Goal: Transaction & Acquisition: Download file/media

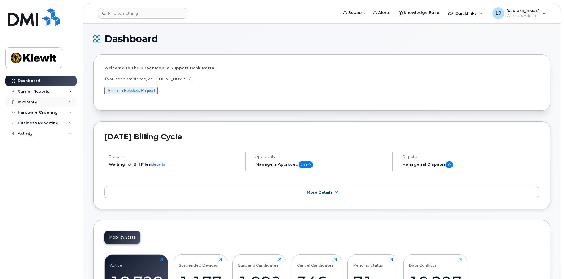
click at [34, 104] on div "Inventory" at bounding box center [40, 102] width 71 height 11
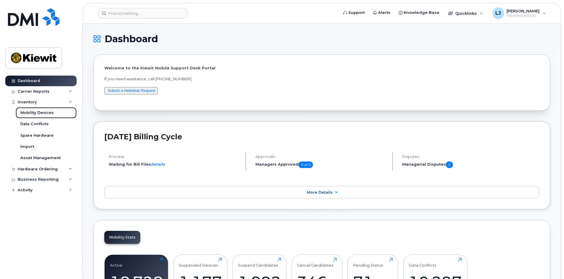
click at [36, 111] on div "Mobility Devices" at bounding box center [36, 112] width 33 height 5
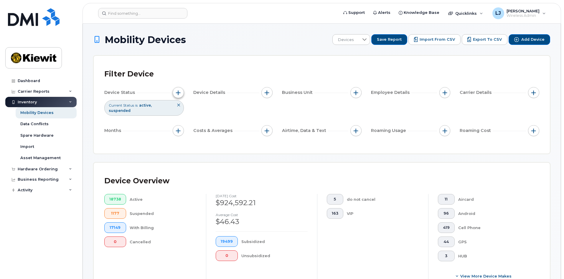
click at [177, 94] on span "button" at bounding box center [178, 92] width 5 height 5
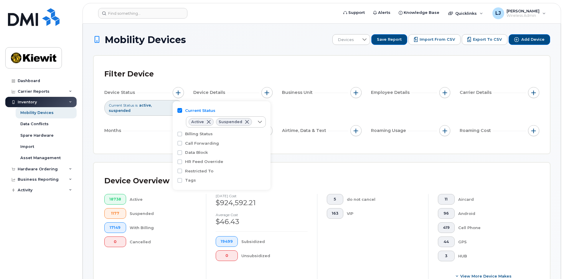
click at [332, 108] on div "Device Status Current Status is active suspended Device Details Business Unit E…" at bounding box center [321, 112] width 435 height 51
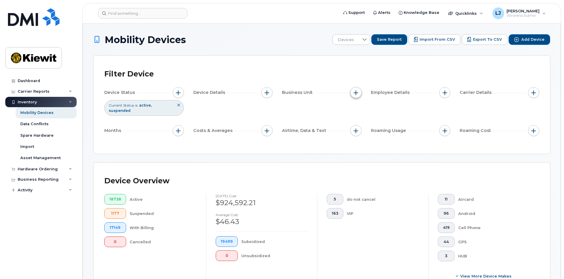
click at [357, 94] on span "button" at bounding box center [356, 92] width 5 height 5
click at [359, 120] on input "Cost Center" at bounding box center [357, 119] width 5 height 5
checkbox input "true"
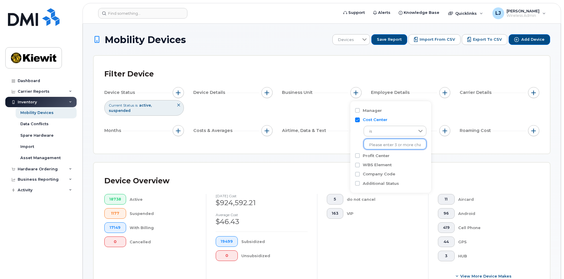
click at [386, 147] on input "text" at bounding box center [395, 144] width 52 height 5
type input "110190"
click at [402, 158] on li "1346 - 110190 - [PERSON_NAME] Energy Group Inc." at bounding box center [415, 157] width 103 height 11
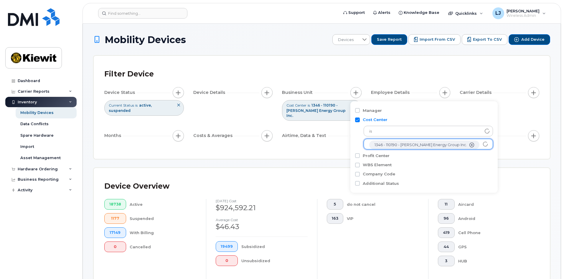
scroll to position [12, 0]
click at [332, 168] on div "Device Overview 18738 Active 1177 Suspended 17149 With Billing 0 Cancelled [DAT…" at bounding box center [322, 235] width 456 height 134
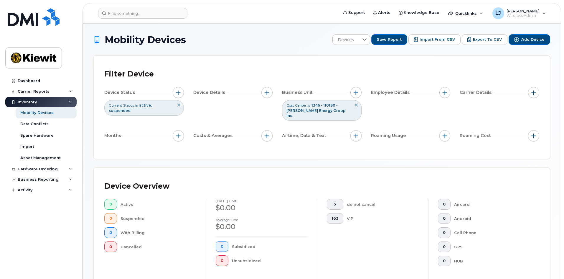
click at [357, 102] on button at bounding box center [356, 105] width 10 height 10
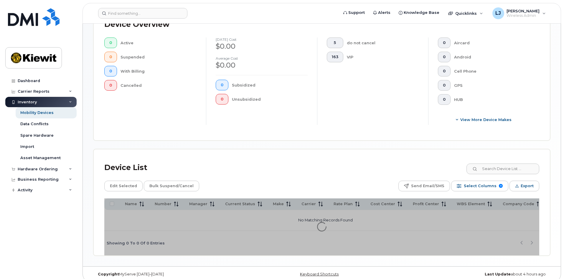
scroll to position [157, 0]
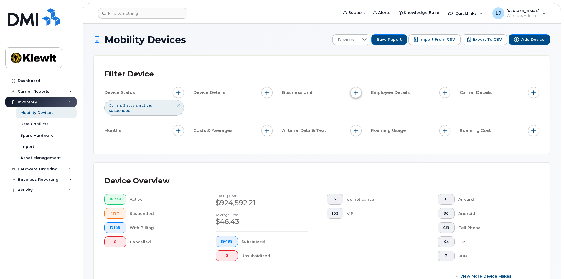
click at [356, 92] on span "button" at bounding box center [356, 92] width 5 height 5
click at [358, 137] on input "WBS Element" at bounding box center [357, 138] width 5 height 5
checkbox input "true"
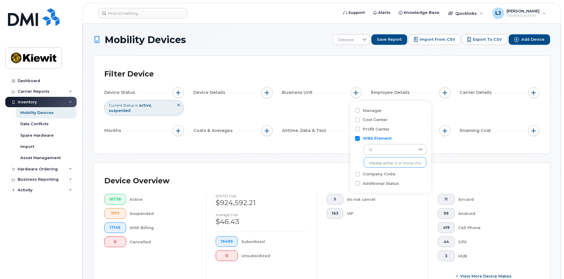
click at [378, 162] on input "text" at bounding box center [395, 162] width 52 height 5
type input "110190"
click at [387, 164] on input "text" at bounding box center [395, 162] width 52 height 5
type input "110190.1923"
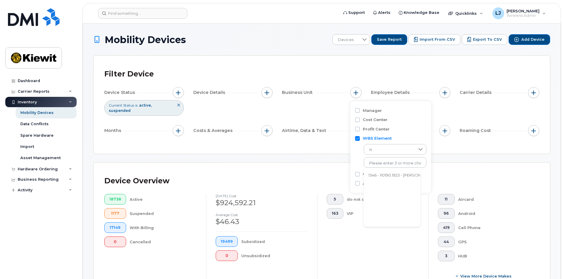
click at [367, 175] on li "1346 - 110190.1923 - [PERSON_NAME] Energy Group Inc." at bounding box center [420, 175] width 112 height 11
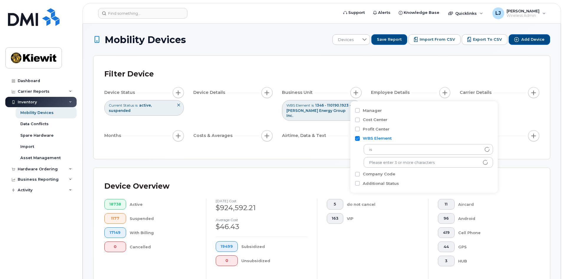
click at [326, 171] on div "Device Overview 18738 Active 1177 Suspended 17149 With Billing 0 Cancelled [DAT…" at bounding box center [322, 235] width 456 height 134
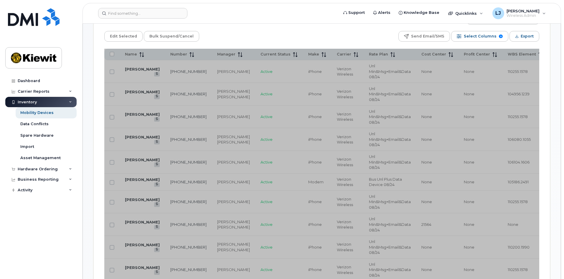
scroll to position [324, 0]
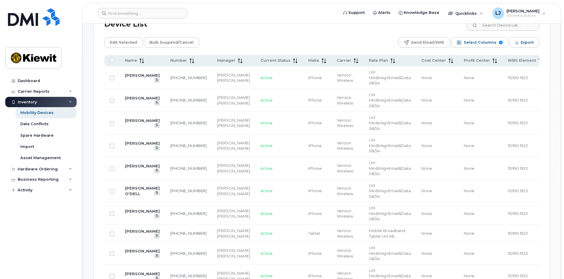
scroll to position [295, 0]
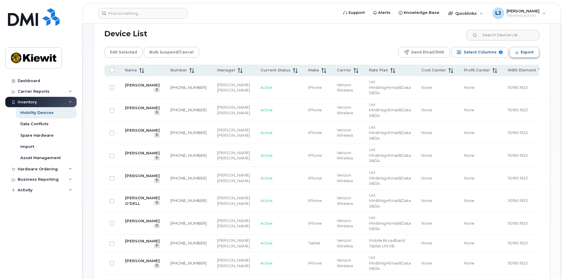
click at [529, 48] on span "Export" at bounding box center [527, 52] width 13 height 9
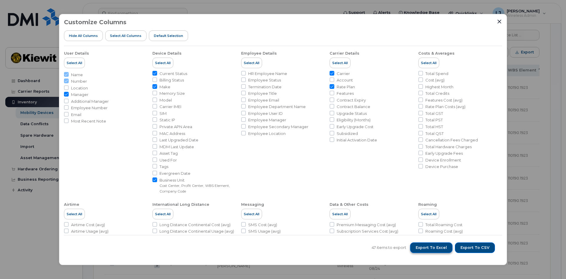
click at [438, 245] on span "Export to Excel" at bounding box center [431, 247] width 31 height 5
click at [496, 19] on div "Customize Columns Hide All Columns Select all Columns Default Selection" at bounding box center [283, 32] width 438 height 27
click at [500, 22] on icon "Close" at bounding box center [500, 22] width 4 height 4
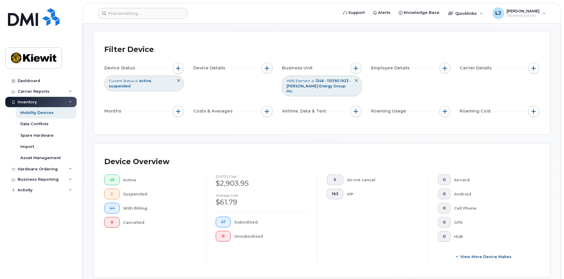
scroll to position [0, 0]
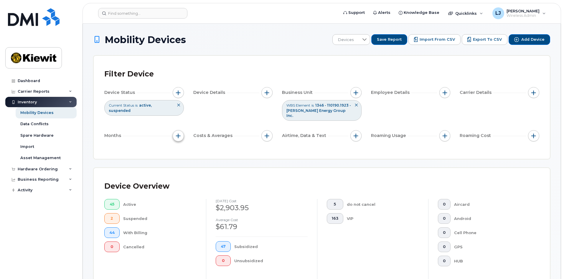
click at [178, 133] on span "button" at bounding box center [178, 135] width 5 height 5
click at [193, 148] on label "Billing Cycle" at bounding box center [198, 149] width 26 height 6
click at [182, 148] on input "Billing Cycle" at bounding box center [179, 148] width 5 height 5
checkbox input "true"
click at [201, 175] on div at bounding box center [205, 172] width 11 height 10
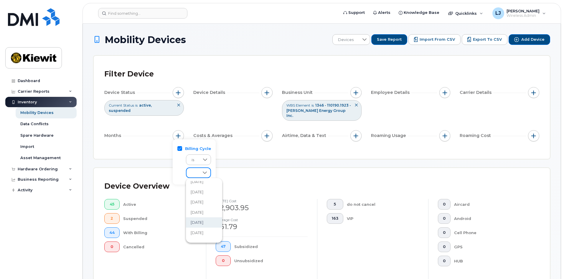
scroll to position [59, 0]
click at [203, 195] on span "[DATE]" at bounding box center [197, 195] width 13 height 6
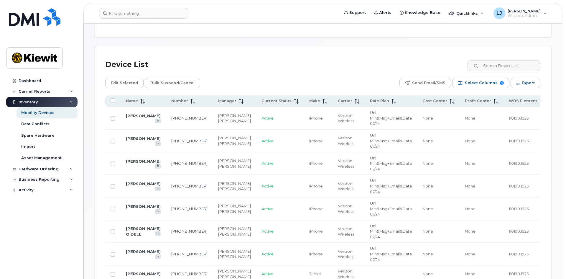
scroll to position [265, 0]
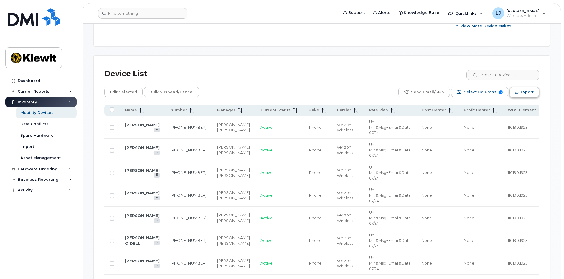
click at [525, 88] on span "Export" at bounding box center [527, 92] width 13 height 9
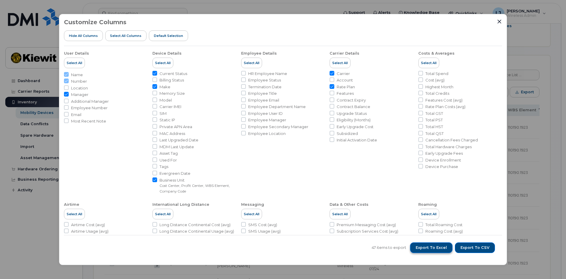
click at [445, 243] on button "Export to Excel" at bounding box center [431, 247] width 42 height 11
click at [66, 93] on input "Manager" at bounding box center [66, 94] width 5 height 5
checkbox input "false"
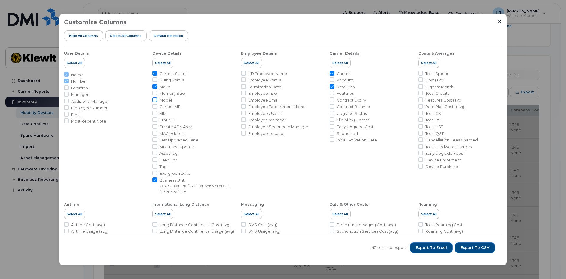
click at [154, 100] on input "Model" at bounding box center [154, 99] width 5 height 5
checkbox input "true"
click at [244, 81] on input "Employee Status" at bounding box center [243, 79] width 5 height 5
checkbox input "true"
click at [244, 86] on input "Termination Date" at bounding box center [243, 86] width 5 height 5
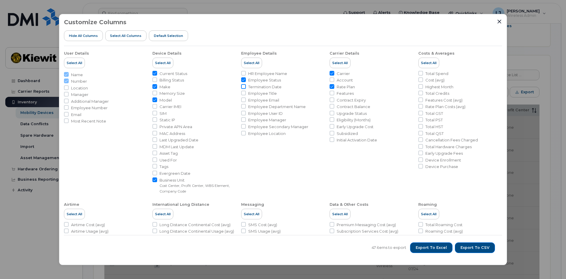
checkbox input "true"
click at [243, 106] on input "Employee Department Name" at bounding box center [243, 106] width 5 height 5
checkbox input "true"
click at [332, 142] on input "Initial Activation Date" at bounding box center [332, 139] width 5 height 5
checkbox input "true"
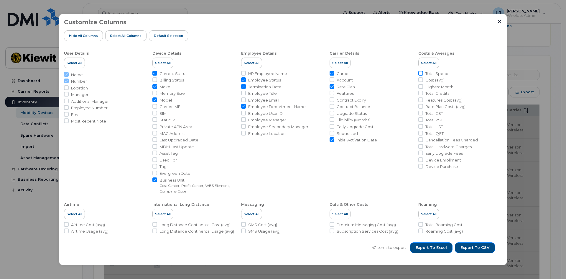
click at [419, 75] on input "Total Spend" at bounding box center [420, 73] width 5 height 5
checkbox input "true"
drag, startPoint x: 419, startPoint y: 165, endPoint x: 389, endPoint y: 164, distance: 29.8
click at [419, 165] on input "Device Purchase" at bounding box center [420, 166] width 5 height 5
checkbox input "true"
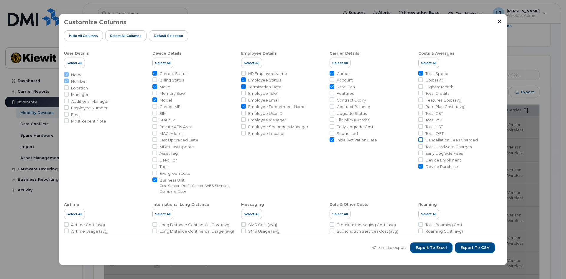
click at [420, 139] on input "Cancellation Fees Charged" at bounding box center [420, 139] width 5 height 5
checkbox input "true"
click at [420, 147] on input "Total Hardware Charges" at bounding box center [420, 146] width 5 height 5
checkbox input "true"
click at [421, 154] on input "Early Upgrade Fees" at bounding box center [420, 152] width 5 height 5
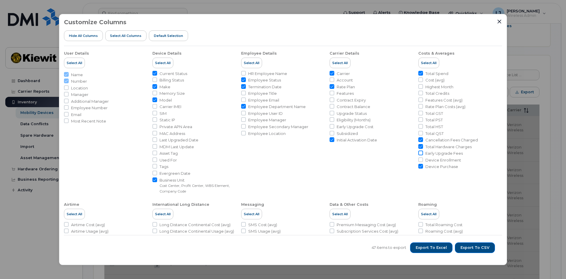
checkbox input "true"
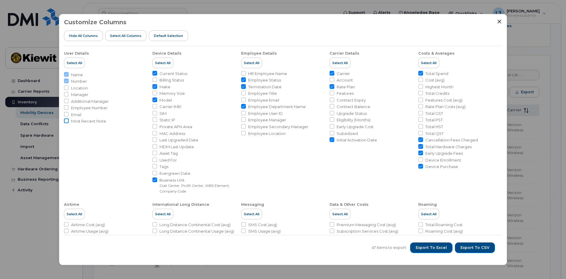
click at [67, 119] on input "Most Recent Note" at bounding box center [66, 120] width 5 height 5
checkbox input "true"
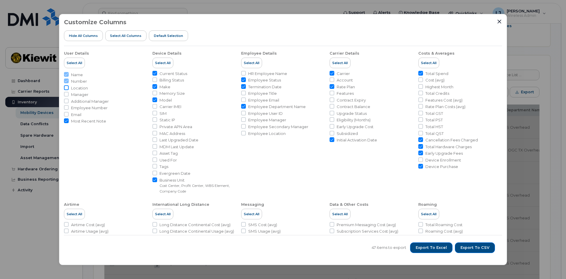
click at [66, 88] on input "Location" at bounding box center [66, 87] width 5 height 5
checkbox input "true"
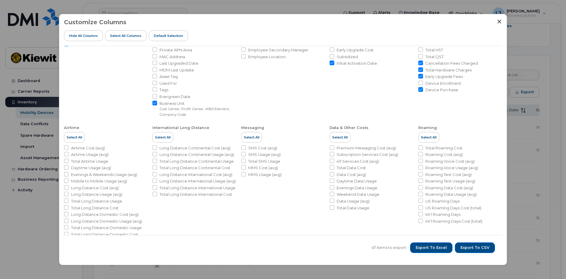
scroll to position [86, 0]
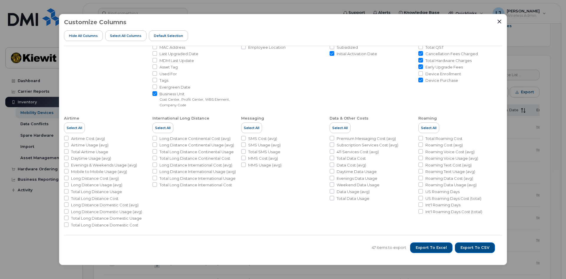
click at [418, 73] on input "Device Enrollment" at bounding box center [420, 73] width 5 height 5
checkbox input "true"
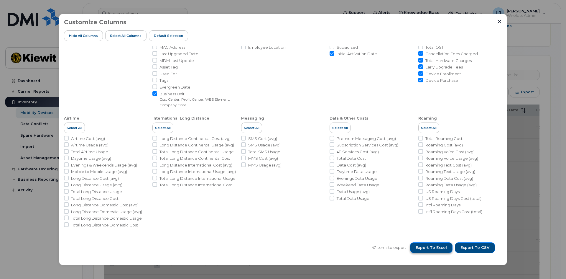
click at [420, 139] on input "Total Roaming Cost" at bounding box center [420, 138] width 5 height 5
checkbox input "true"
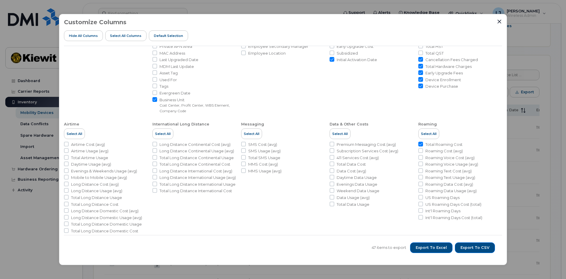
scroll to position [86, 0]
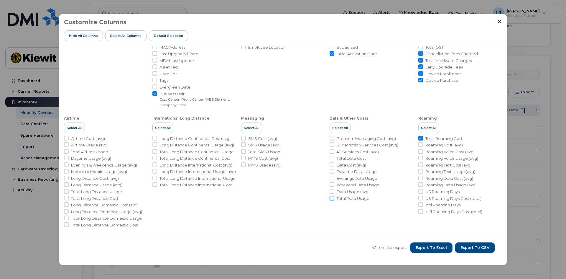
click at [333, 198] on input "Total Data Usage" at bounding box center [332, 197] width 5 height 5
checkbox input "true"
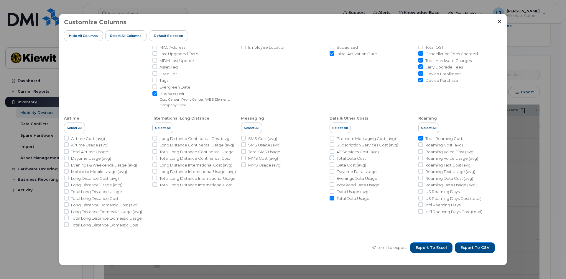
click at [331, 157] on input "Total Data Cost" at bounding box center [332, 157] width 5 height 5
checkbox input "true"
click at [155, 180] on input "Total Long Distance International Usage" at bounding box center [154, 177] width 5 height 5
checkbox input "true"
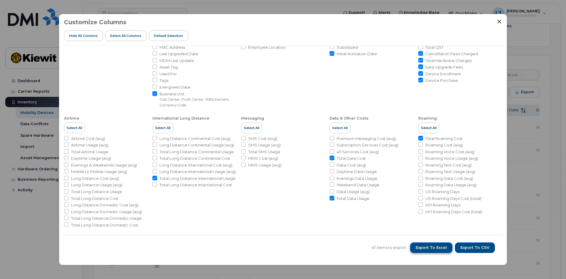
click at [427, 245] on span "Export to Excel" at bounding box center [431, 247] width 31 height 5
